Goal: Information Seeking & Learning: Check status

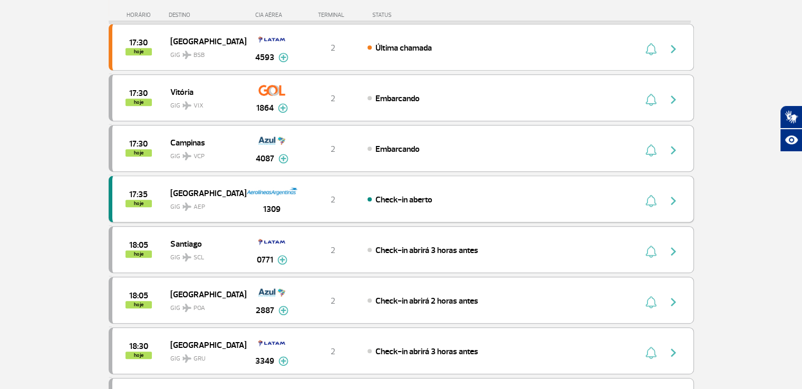
scroll to position [633, 0]
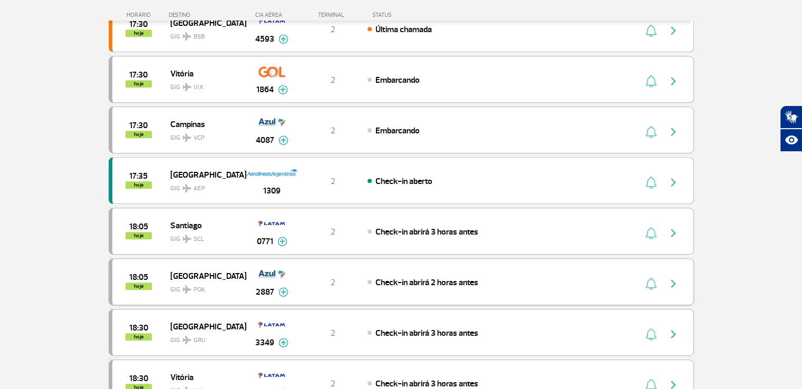
click at [283, 287] on img at bounding box center [283, 291] width 10 height 9
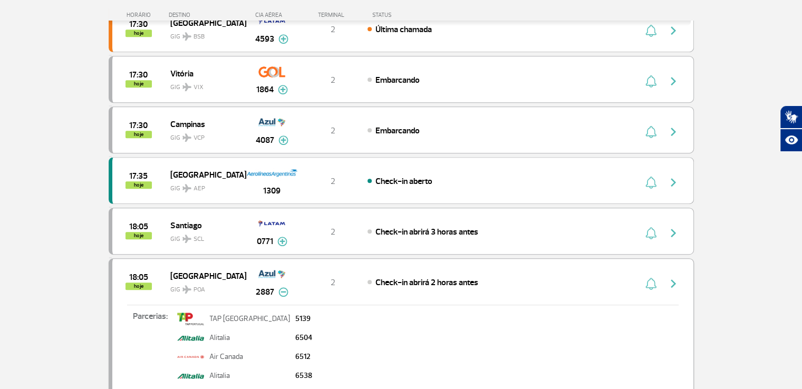
click at [283, 287] on img at bounding box center [283, 291] width 10 height 9
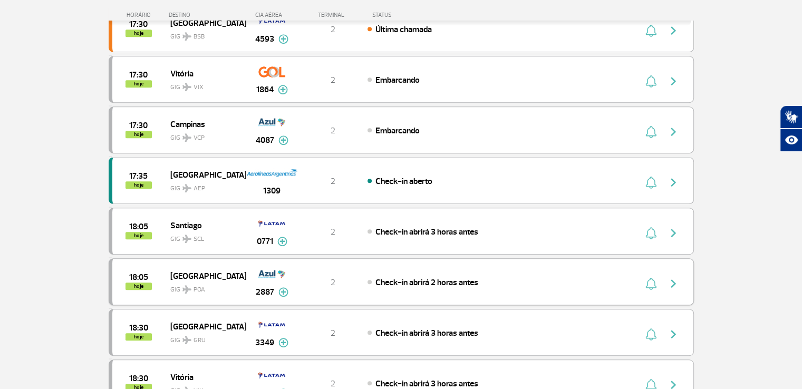
click at [673, 278] on img "button" at bounding box center [673, 283] width 13 height 13
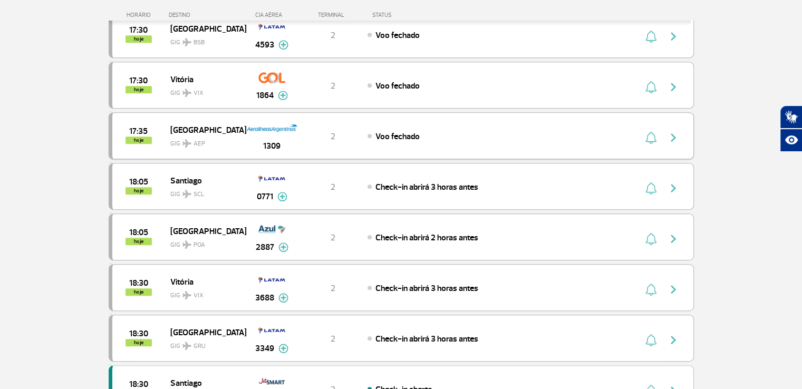
scroll to position [633, 0]
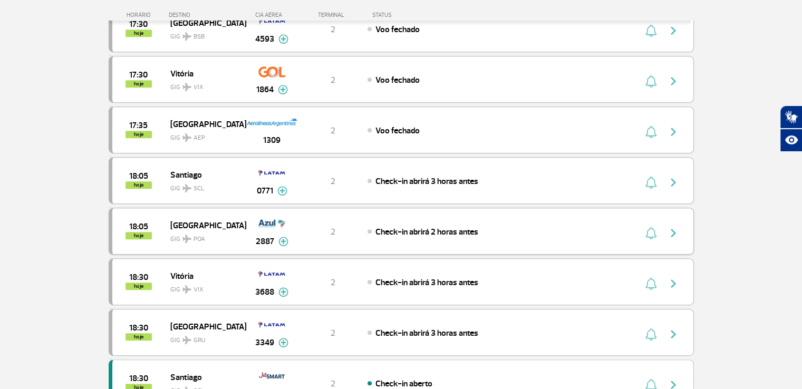
click at [523, 219] on div "18:05 hoje Porto Alegre GIG POA 2887 2 Check-in abrirá 2 horas antes Parcerias:…" at bounding box center [401, 231] width 585 height 47
click at [677, 227] on img "button" at bounding box center [673, 233] width 13 height 13
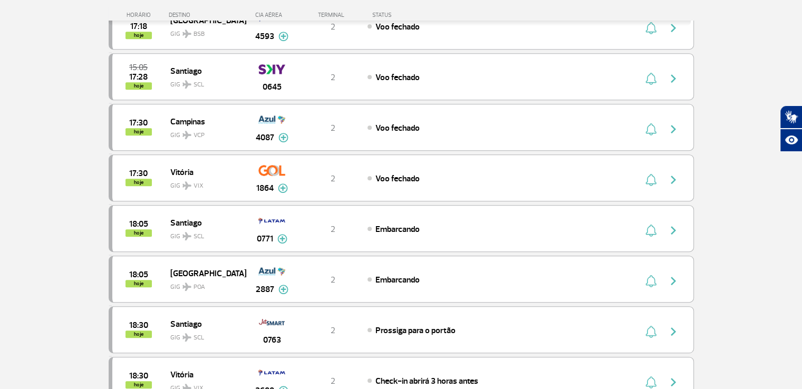
scroll to position [580, 0]
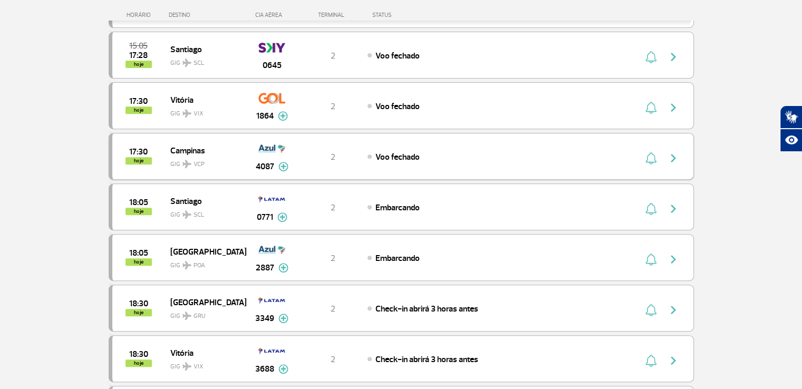
scroll to position [422, 0]
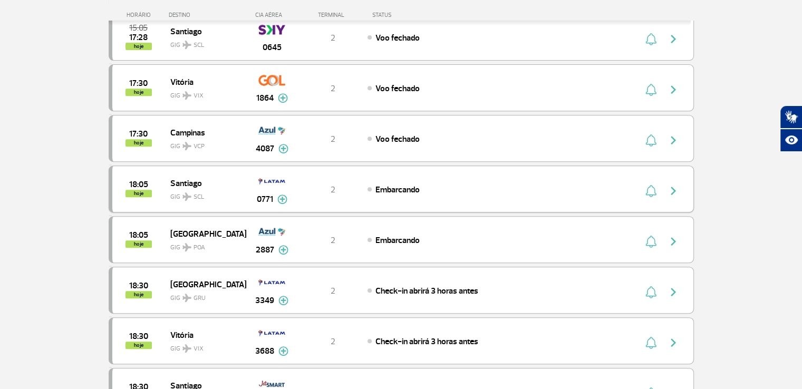
click at [516, 187] on div "Embarcando" at bounding box center [484, 190] width 233 height 12
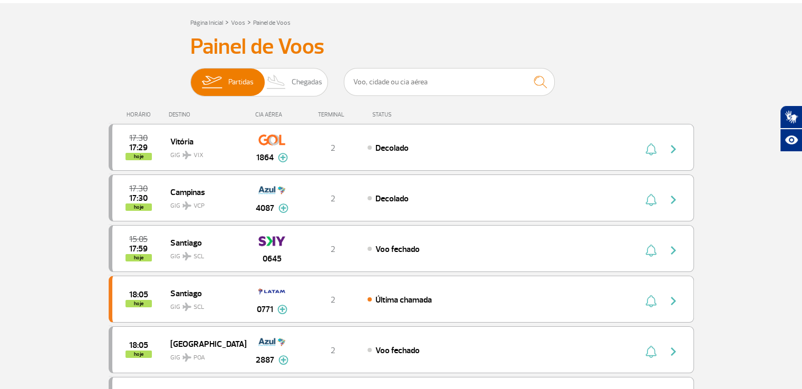
scroll to position [158, 0]
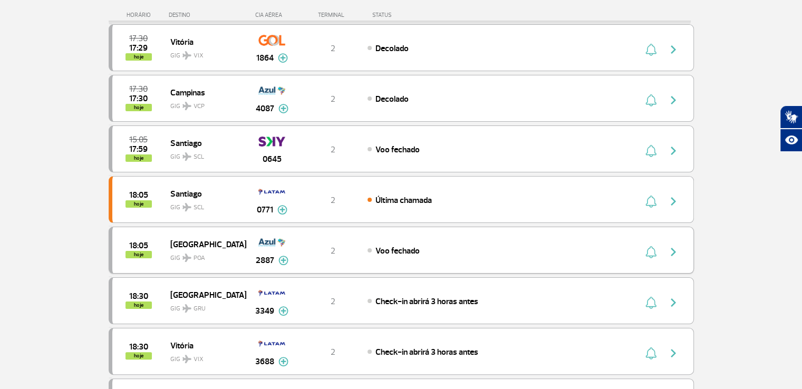
click at [400, 252] on span "Voo fechado" at bounding box center [397, 251] width 44 height 11
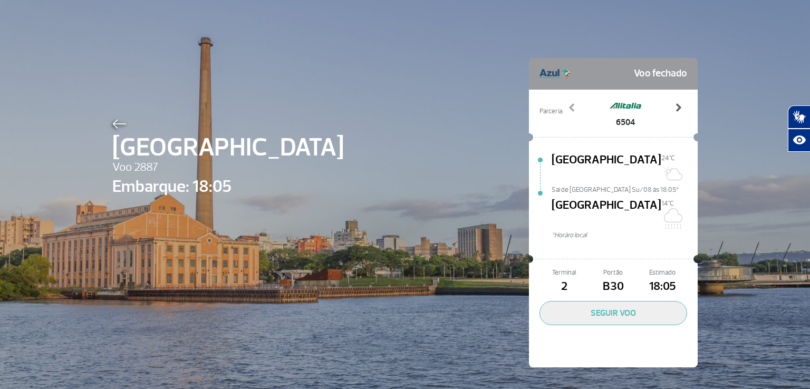
click at [676, 106] on span at bounding box center [678, 107] width 11 height 11
click at [675, 106] on span at bounding box center [678, 107] width 11 height 11
click at [673, 106] on span at bounding box center [678, 107] width 11 height 11
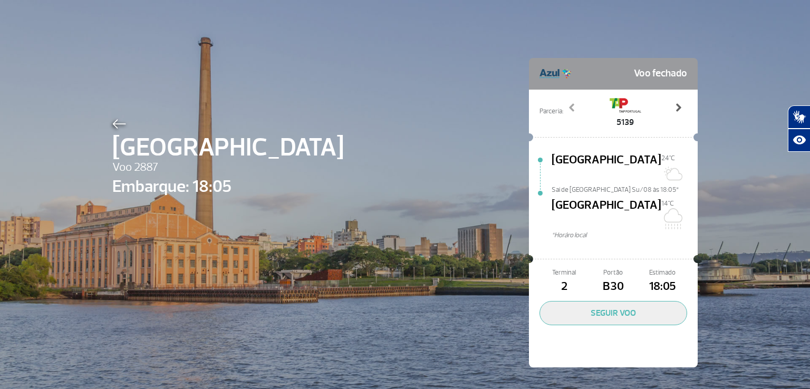
click at [673, 106] on span at bounding box center [678, 107] width 11 height 11
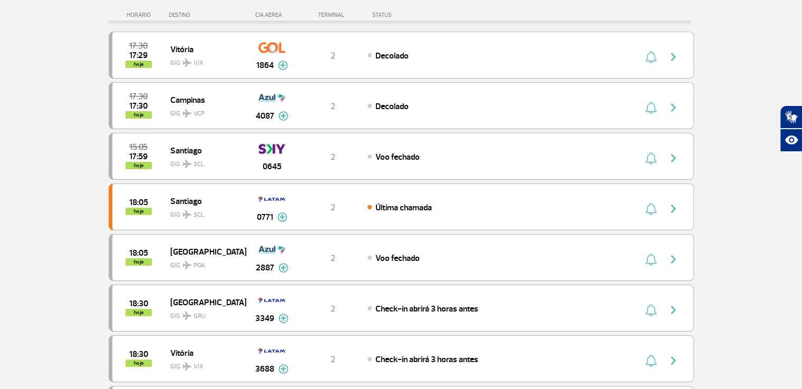
scroll to position [211, 0]
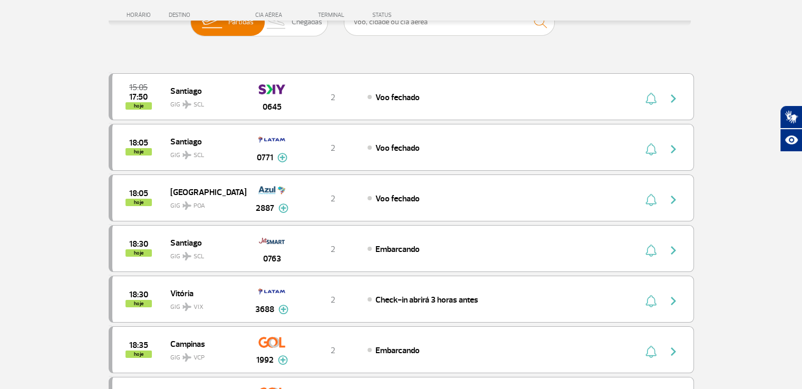
scroll to position [105, 0]
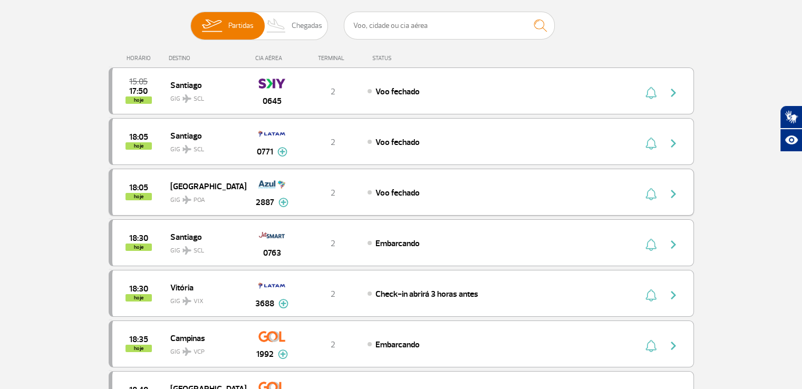
click at [445, 187] on div "Voo fechado" at bounding box center [484, 193] width 233 height 12
